Goal: Task Accomplishment & Management: Manage account settings

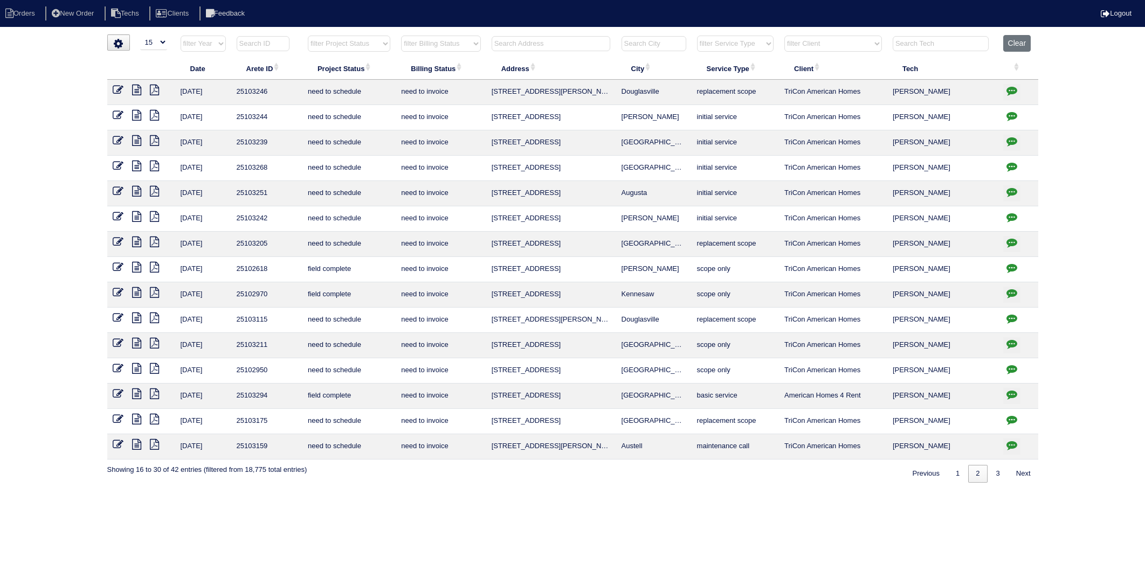
select select "15"
select select "need to invoice"
click at [1016, 40] on button "Clear" at bounding box center [1016, 43] width 27 height 17
select select
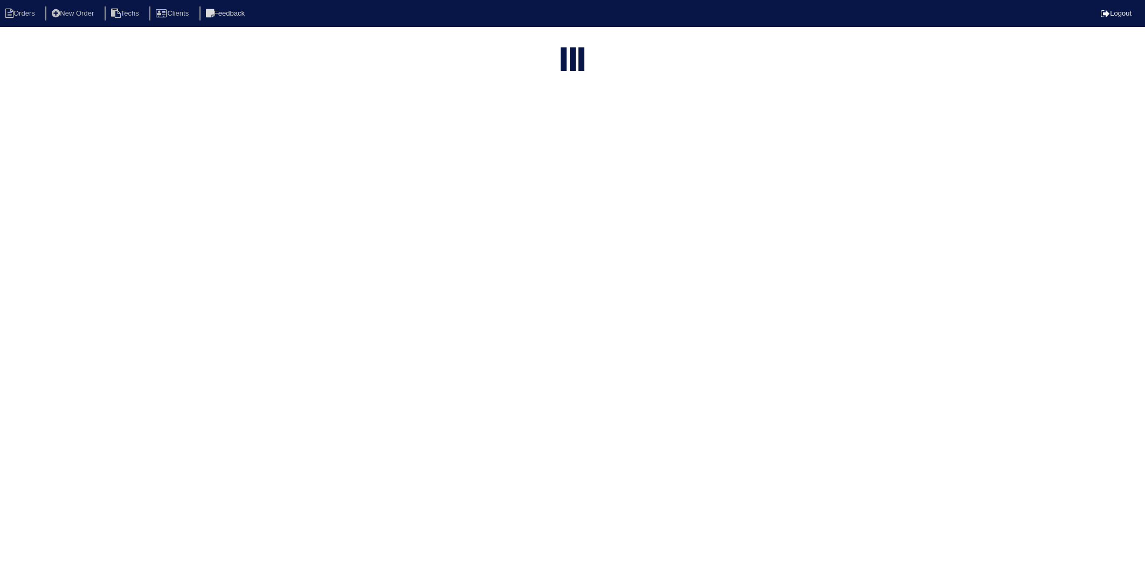
select select "15"
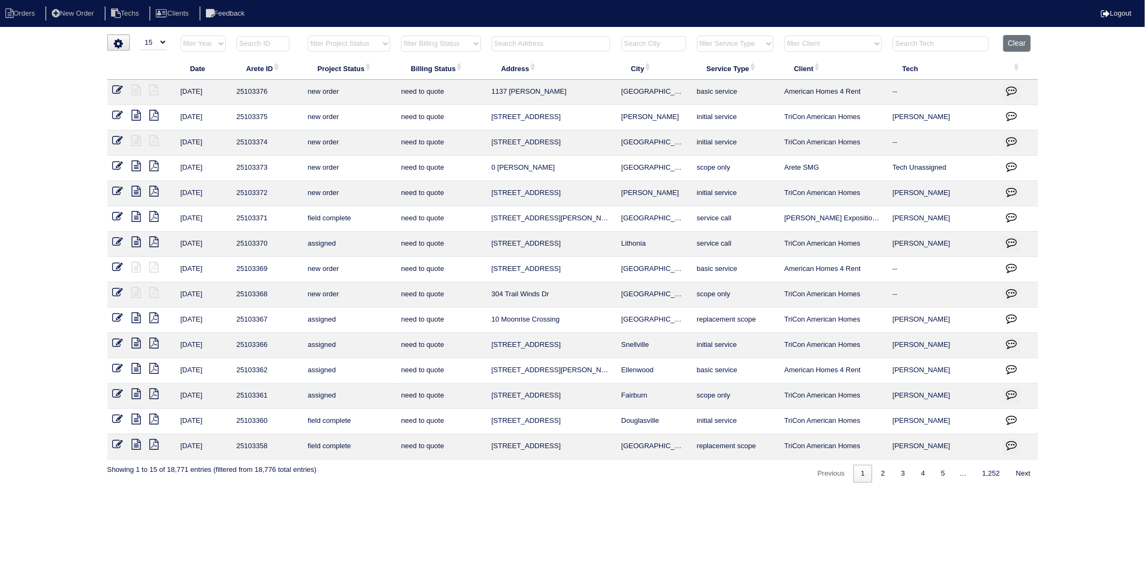
click at [547, 41] on input "text" at bounding box center [551, 43] width 119 height 15
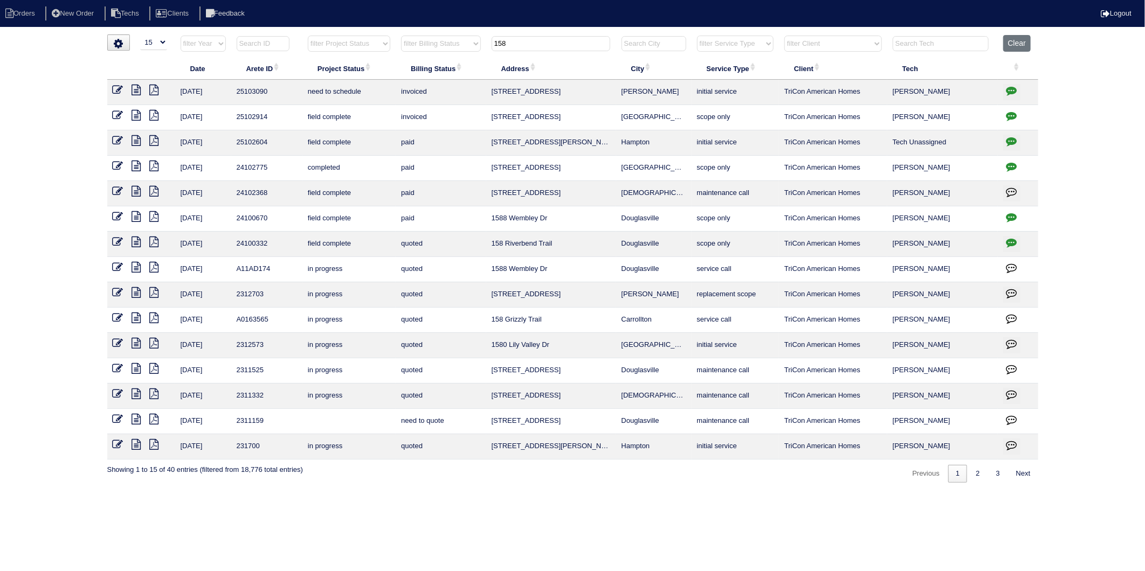
type input "158"
click at [1012, 88] on icon "button" at bounding box center [1012, 90] width 11 height 11
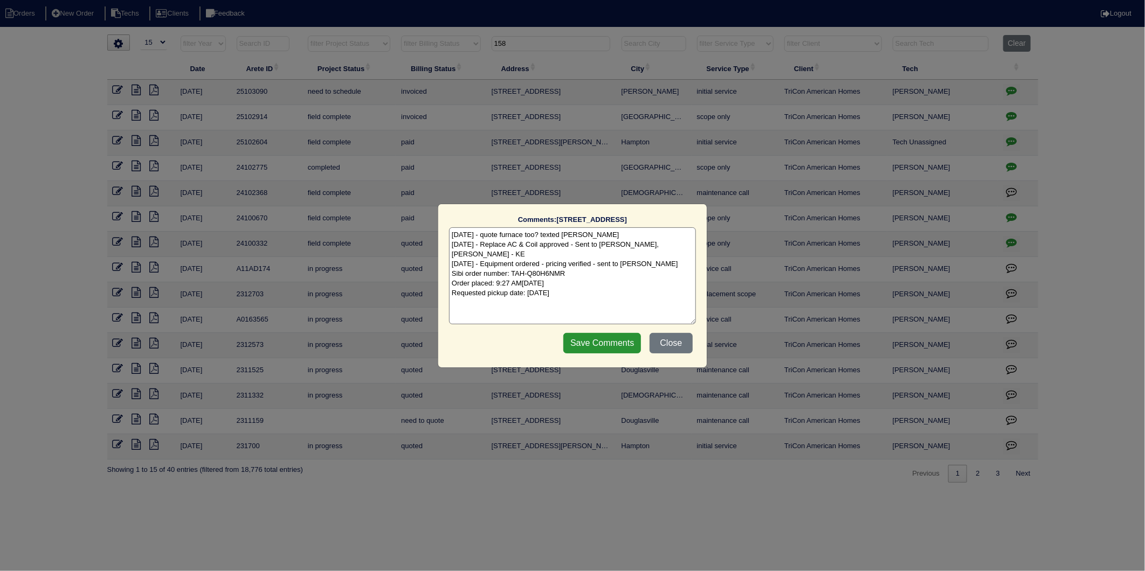
click at [600, 288] on textarea "8/26/25 - quote furnace too? texted Payton - rk 9/8/25 - Replace AC & Coil appr…" at bounding box center [572, 276] width 247 height 97
type textarea "8/26/25 - quote furnace too? texted Payton - rk 9/8/25 - Replace AC & Coil appr…"
click at [602, 349] on input "Save Comments" at bounding box center [602, 343] width 78 height 20
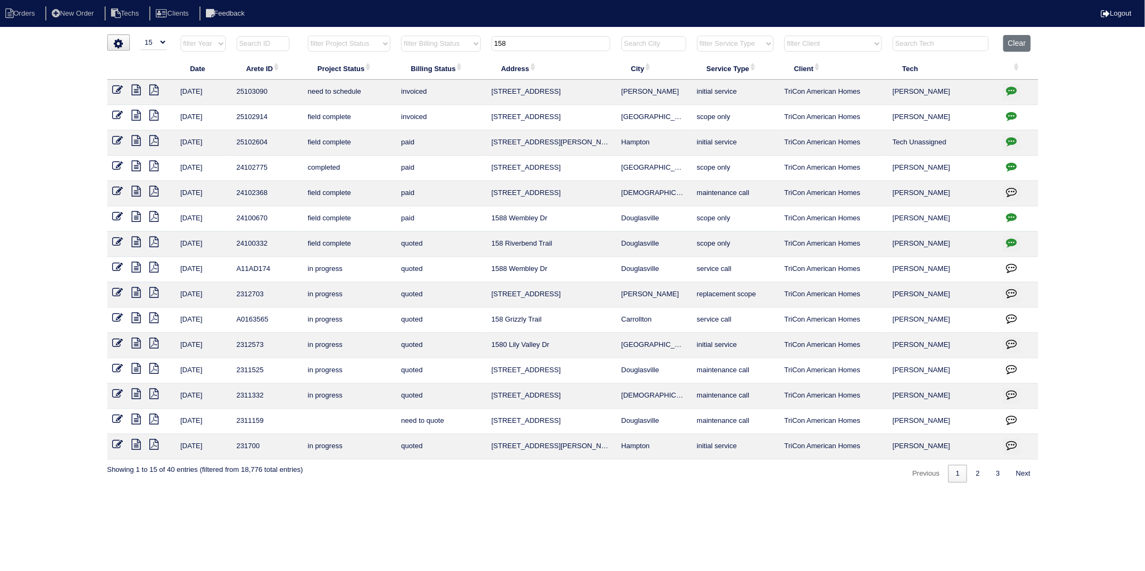
click at [115, 89] on icon at bounding box center [118, 90] width 11 height 11
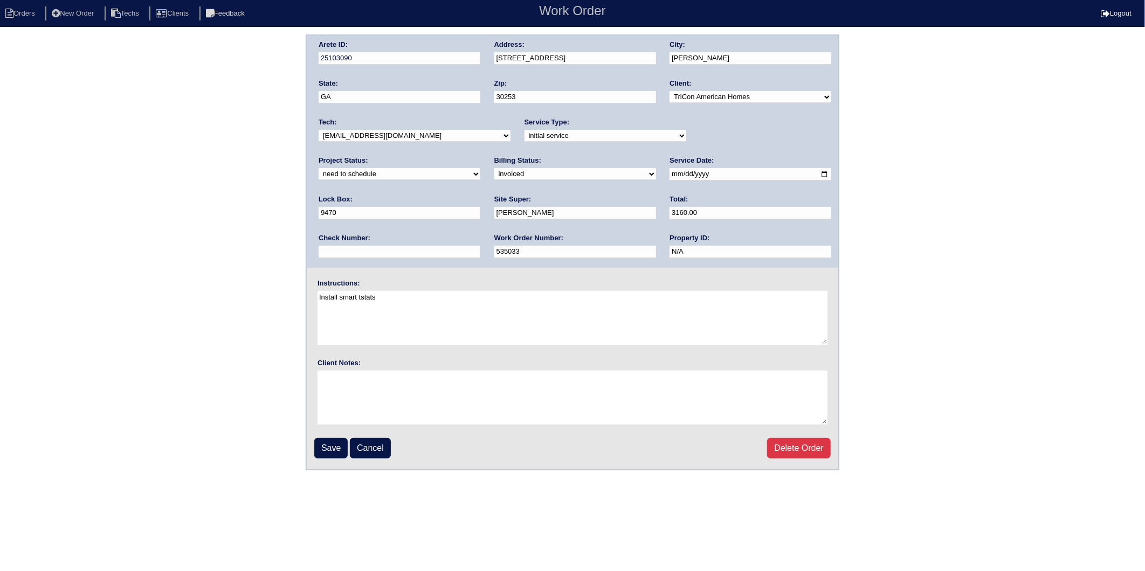
click at [480, 168] on select "new order assigned in progress field complete need to schedule admin review arc…" at bounding box center [400, 174] width 162 height 12
select select "completed"
click at [480, 168] on select "new order assigned in progress field complete need to schedule admin review arc…" at bounding box center [400, 174] width 162 height 12
click at [334, 447] on input "Save" at bounding box center [330, 448] width 33 height 20
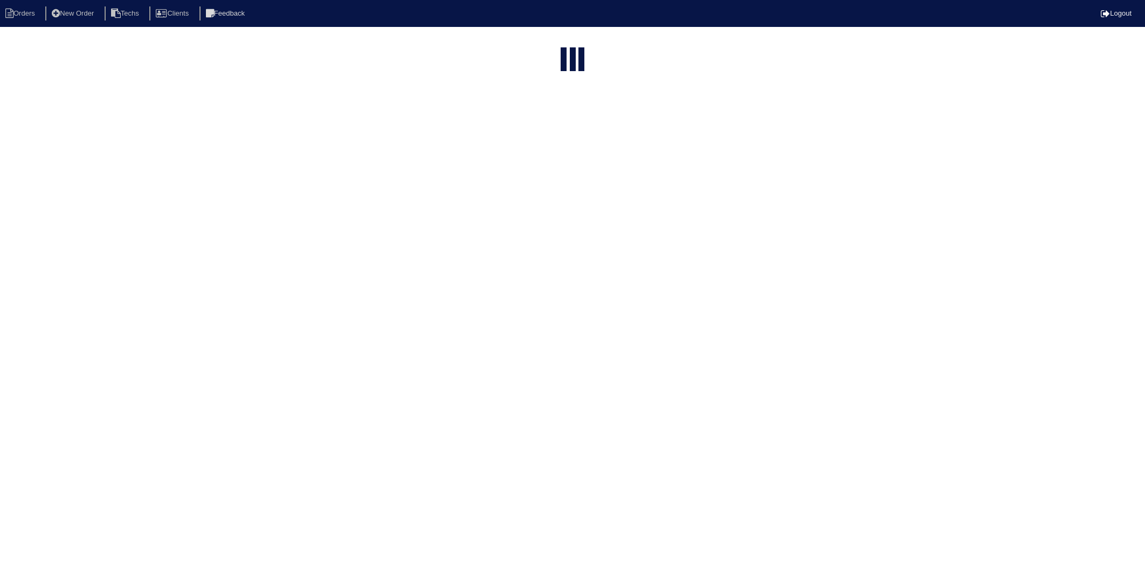
select select "15"
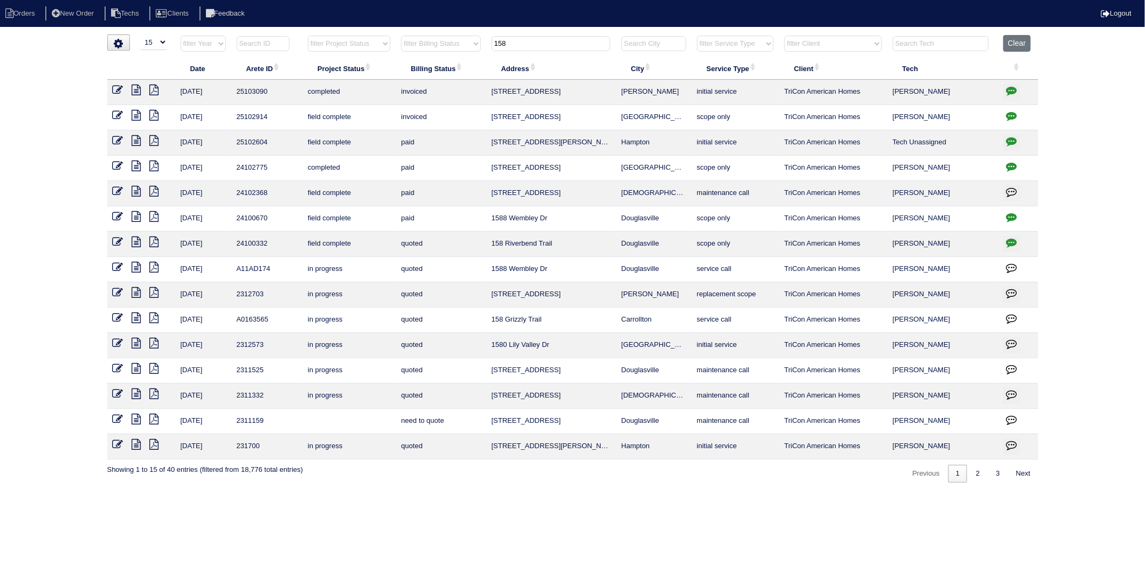
drag, startPoint x: 545, startPoint y: 47, endPoint x: 444, endPoint y: 72, distance: 103.7
click at [444, 72] on table "Date Arete ID Project Status Billing Status Address City Service Type Client Te…" at bounding box center [572, 247] width 931 height 425
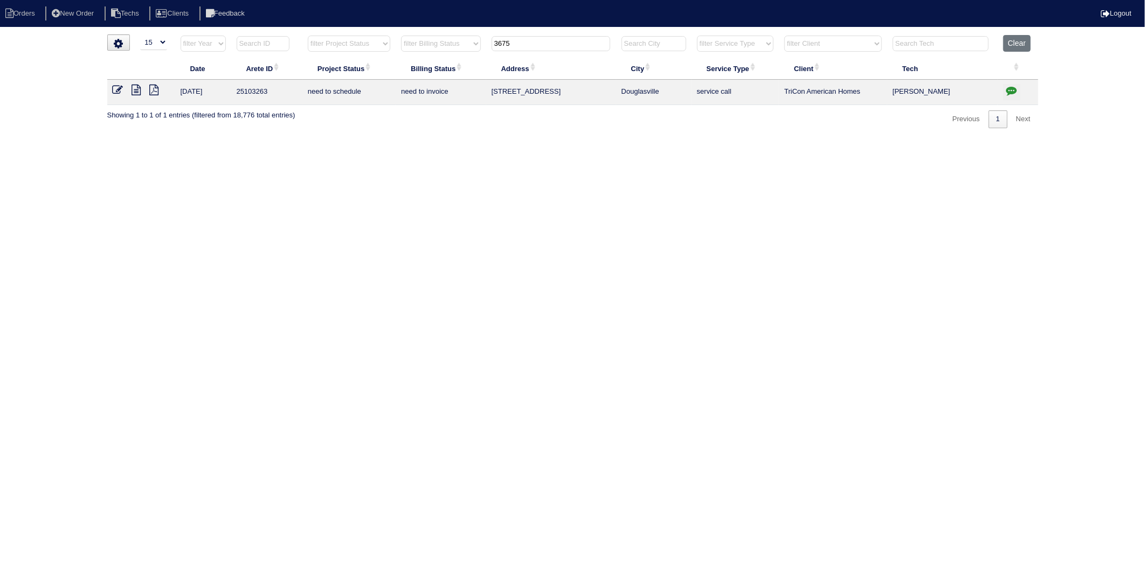
type input "3675"
click at [1010, 92] on icon "button" at bounding box center [1012, 90] width 11 height 11
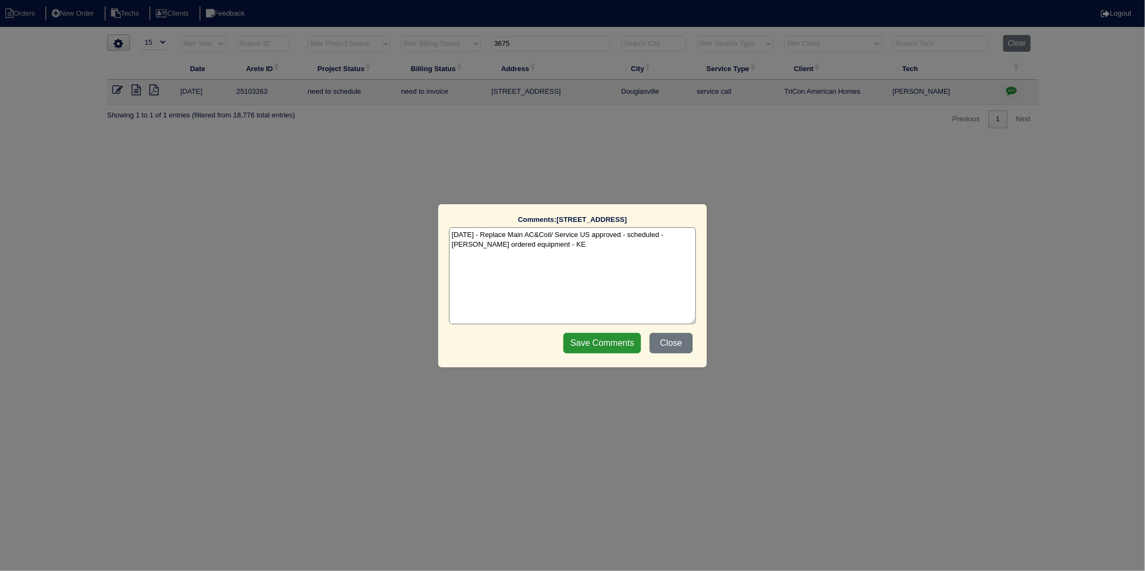
click at [562, 249] on textarea "9/10/25 - Replace Main AC&Coil/ Service US approved - scheduled - Payton ordere…" at bounding box center [572, 276] width 247 height 97
type textarea "9/10/25 - Replace Main AC&Coil/ Service US approved - scheduled - Payton ordere…"
click at [601, 343] on input "Save Comments" at bounding box center [602, 343] width 78 height 20
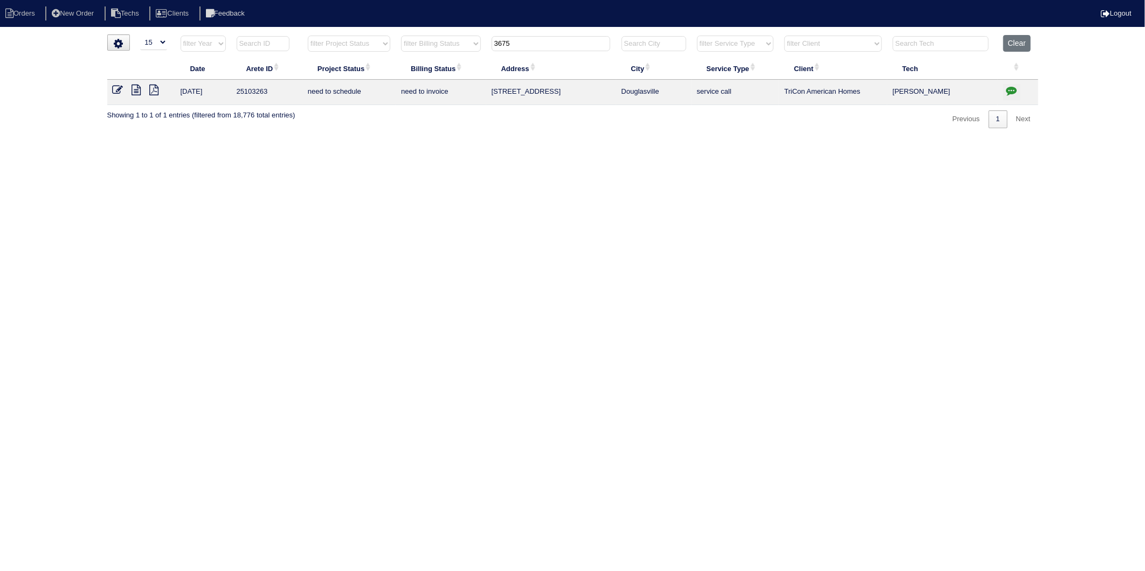
click at [120, 93] on icon at bounding box center [118, 90] width 11 height 11
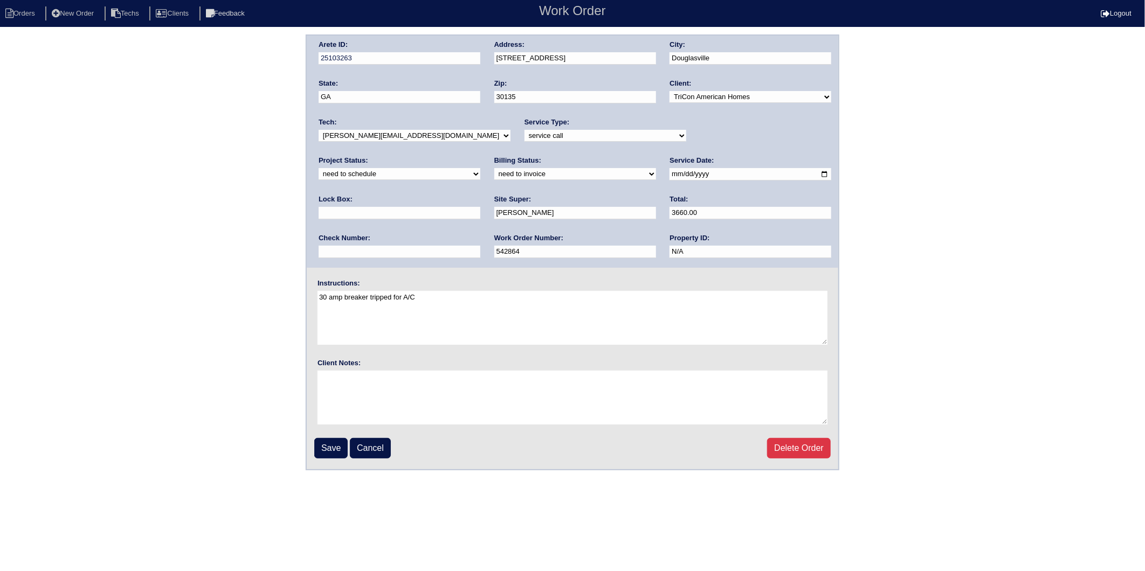
click at [480, 156] on div "Project Status: new order assigned in progress field complete need to schedule …" at bounding box center [400, 171] width 162 height 30
click at [480, 168] on select "new order assigned in progress field complete need to schedule admin review arc…" at bounding box center [400, 174] width 162 height 12
select select "completed"
click at [480, 168] on select "new order assigned in progress field complete need to schedule admin review arc…" at bounding box center [400, 174] width 162 height 12
